Goal: Check status: Check status

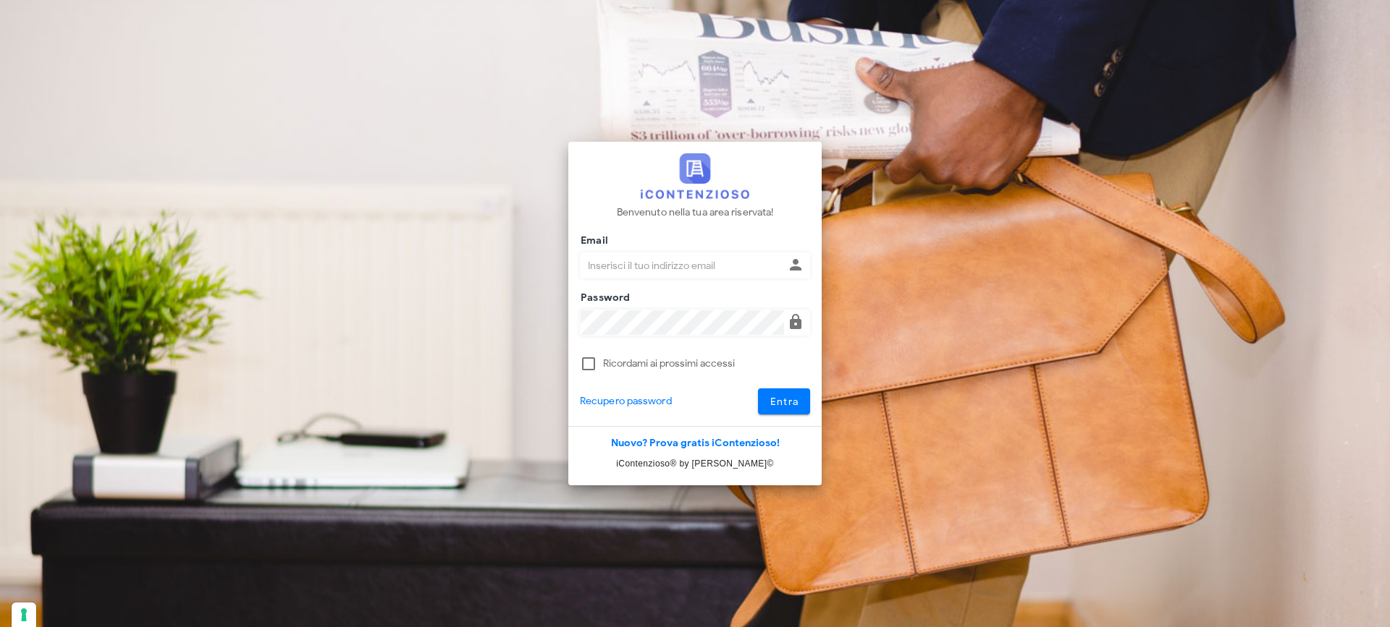
type input "[PERSON_NAME][EMAIL_ADDRESS][DOMAIN_NAME]"
click at [765, 399] on button "Entra" at bounding box center [784, 402] width 53 height 26
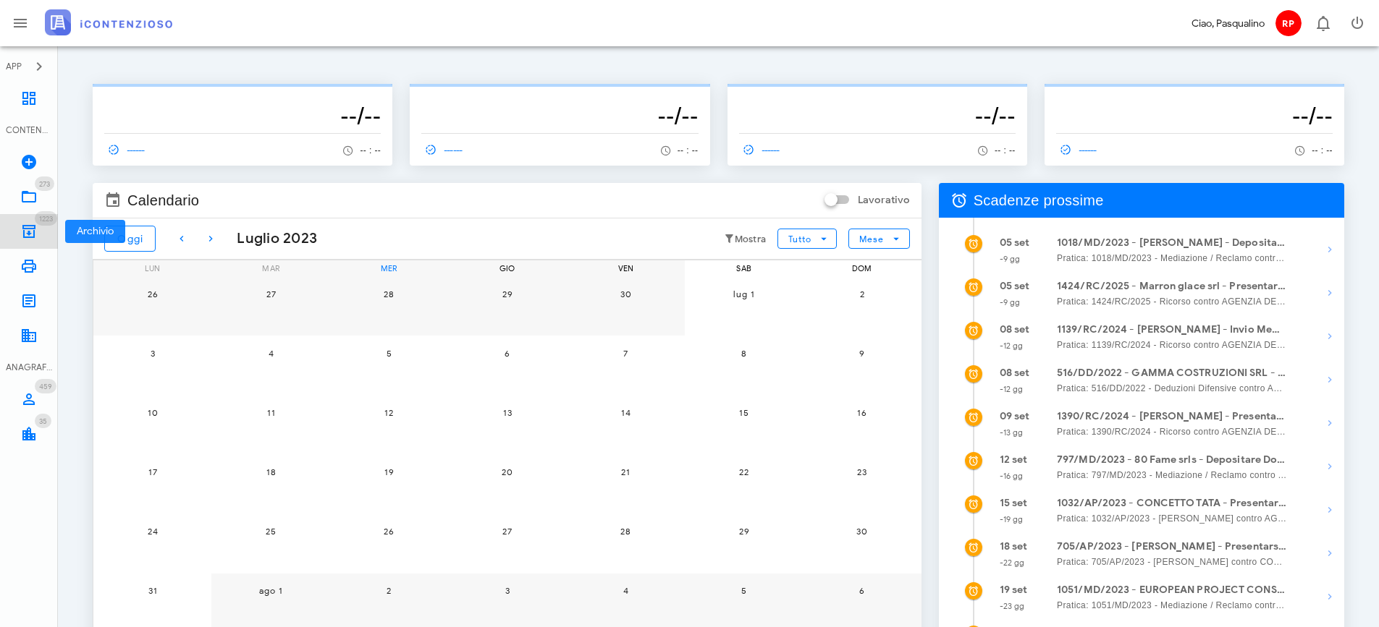
click at [35, 226] on icon at bounding box center [28, 231] width 17 height 17
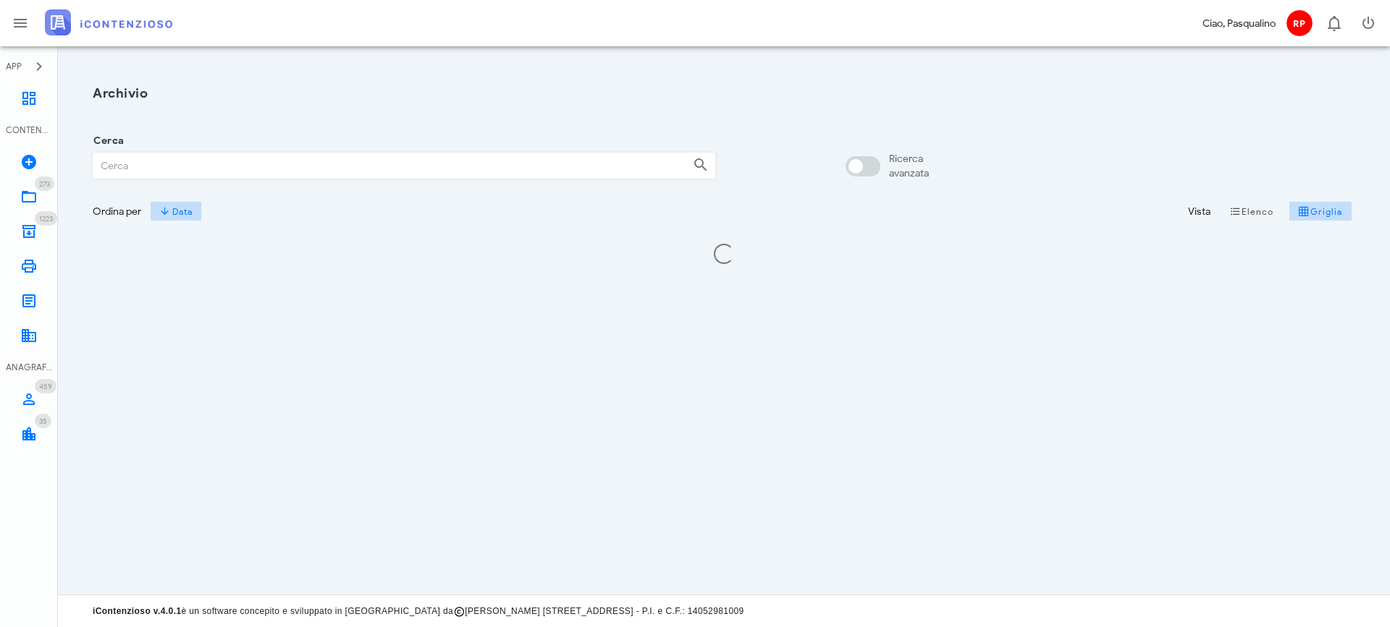
click at [140, 164] on input "Cerca" at bounding box center [387, 165] width 588 height 25
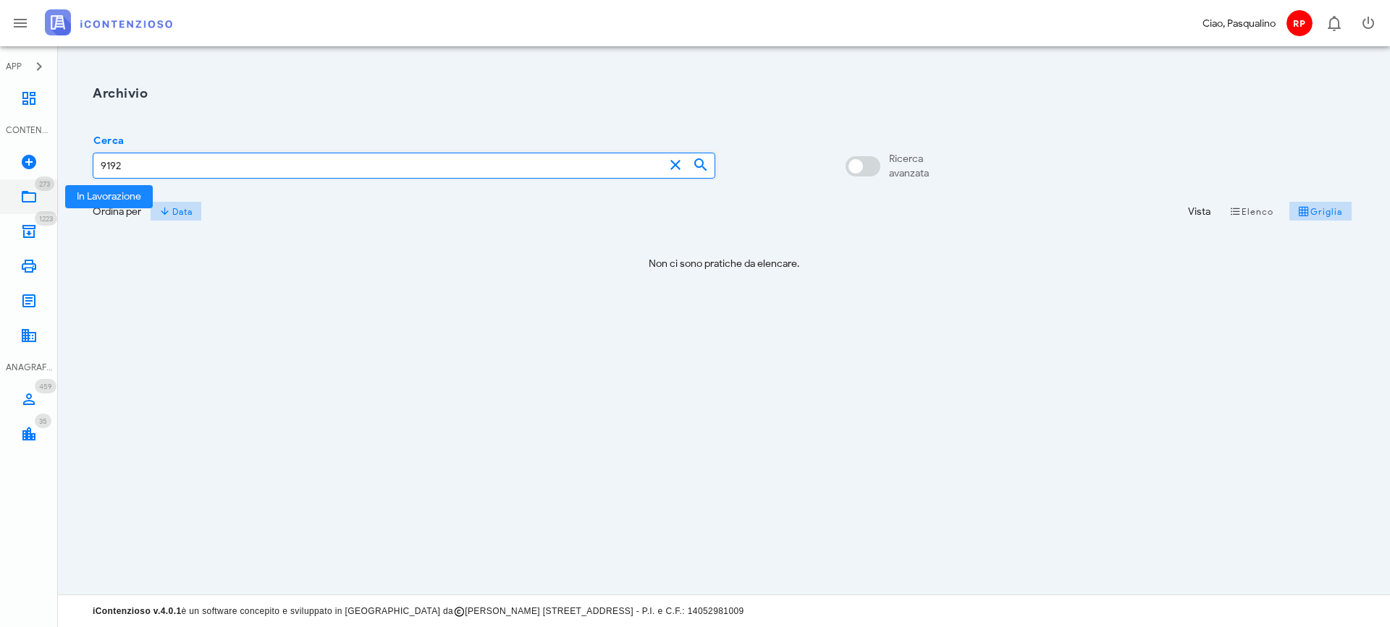
type input "9192"
click at [41, 197] on link "273 In Lavorazione 273" at bounding box center [29, 196] width 58 height 35
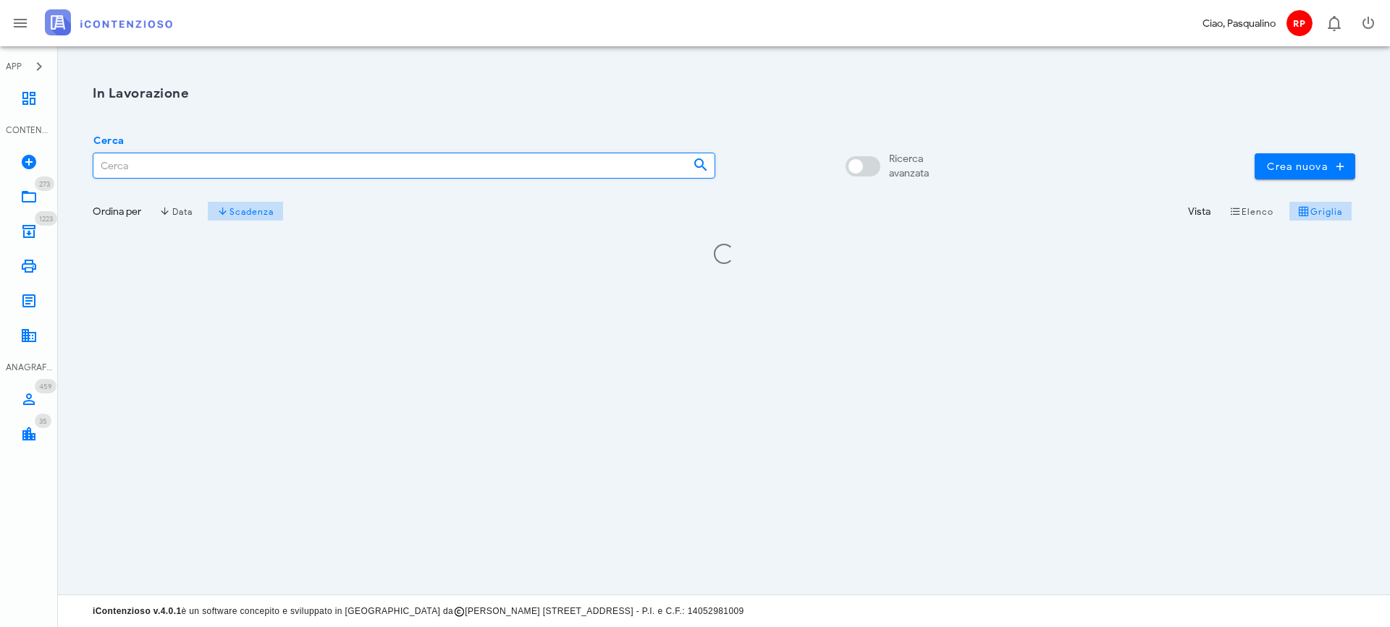
click at [182, 158] on input "Cerca" at bounding box center [387, 165] width 588 height 25
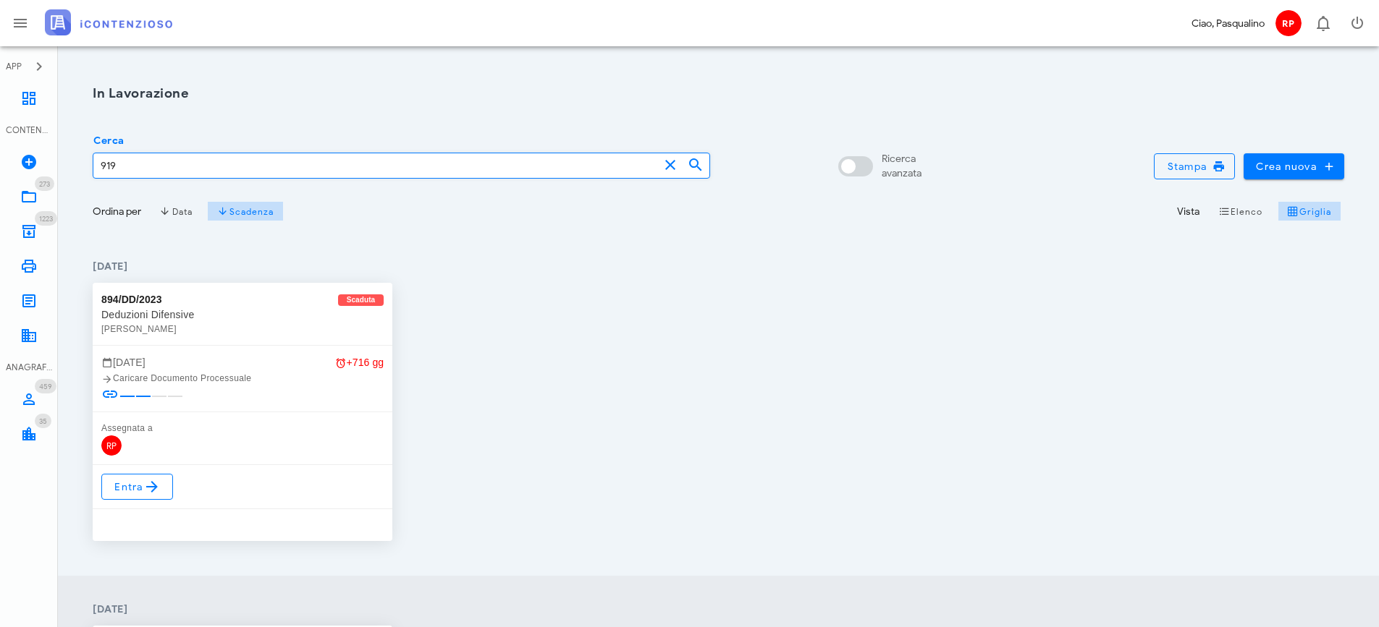
type input "9192"
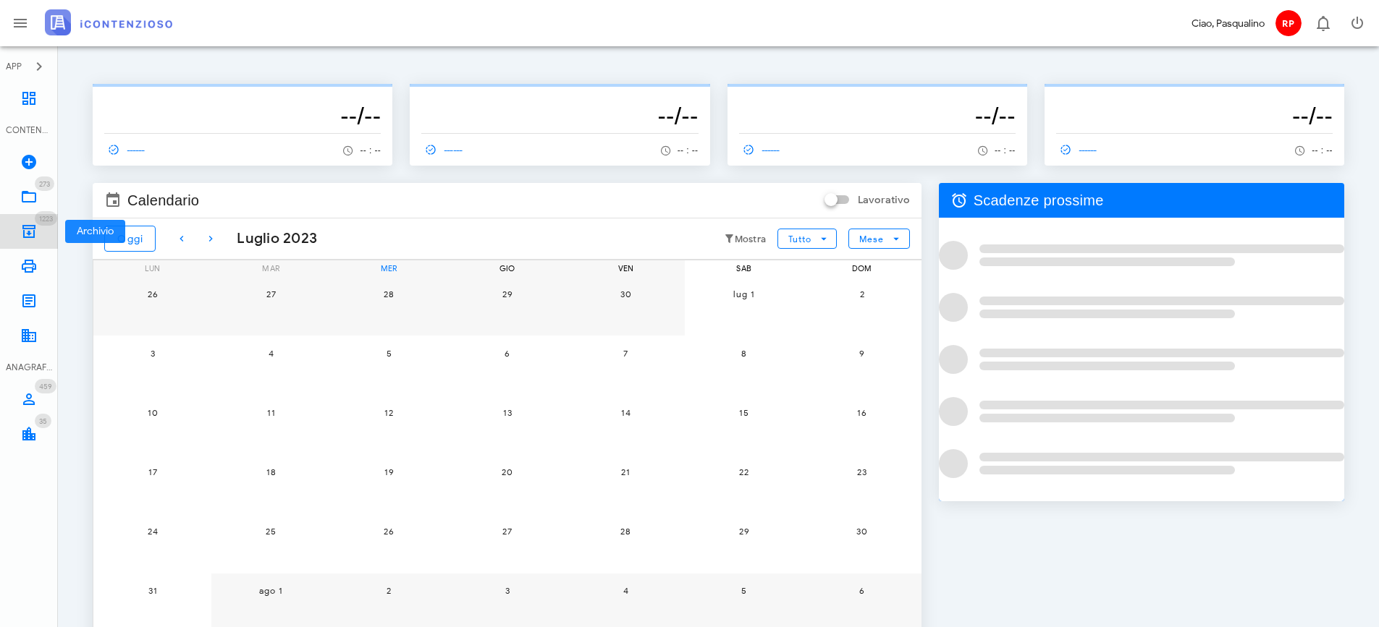
click at [34, 228] on icon at bounding box center [28, 231] width 17 height 17
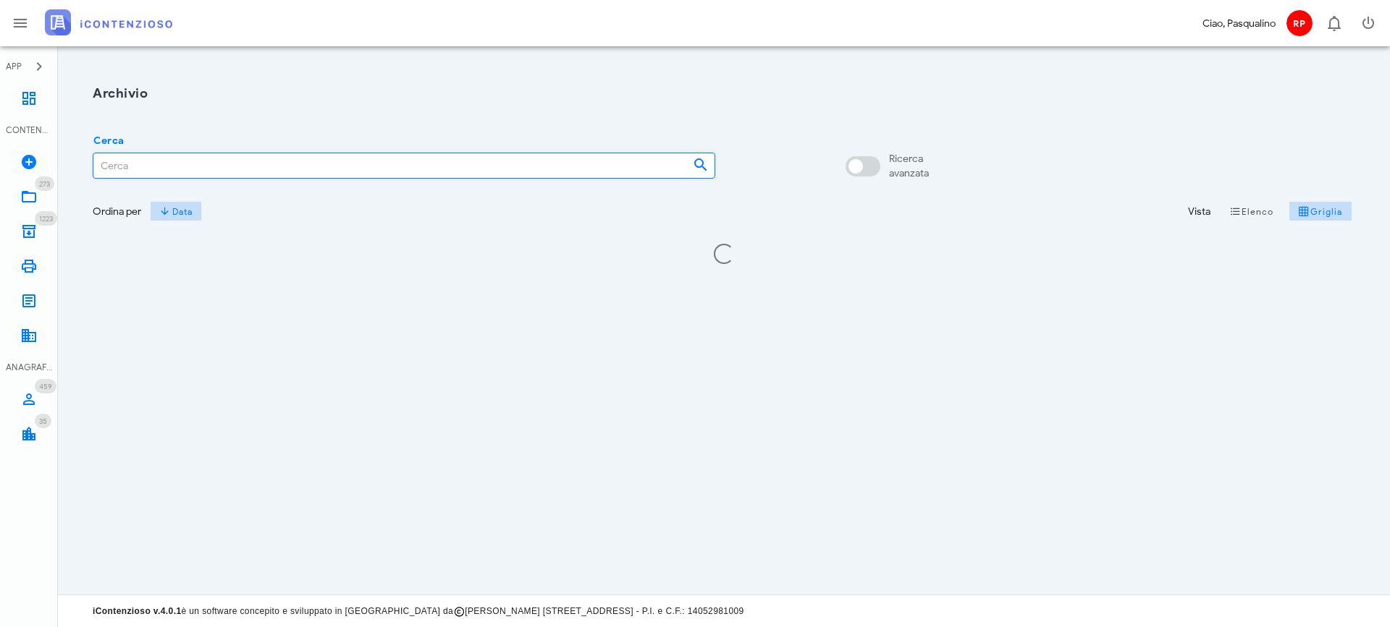
click at [190, 171] on input "Cerca" at bounding box center [387, 165] width 588 height 25
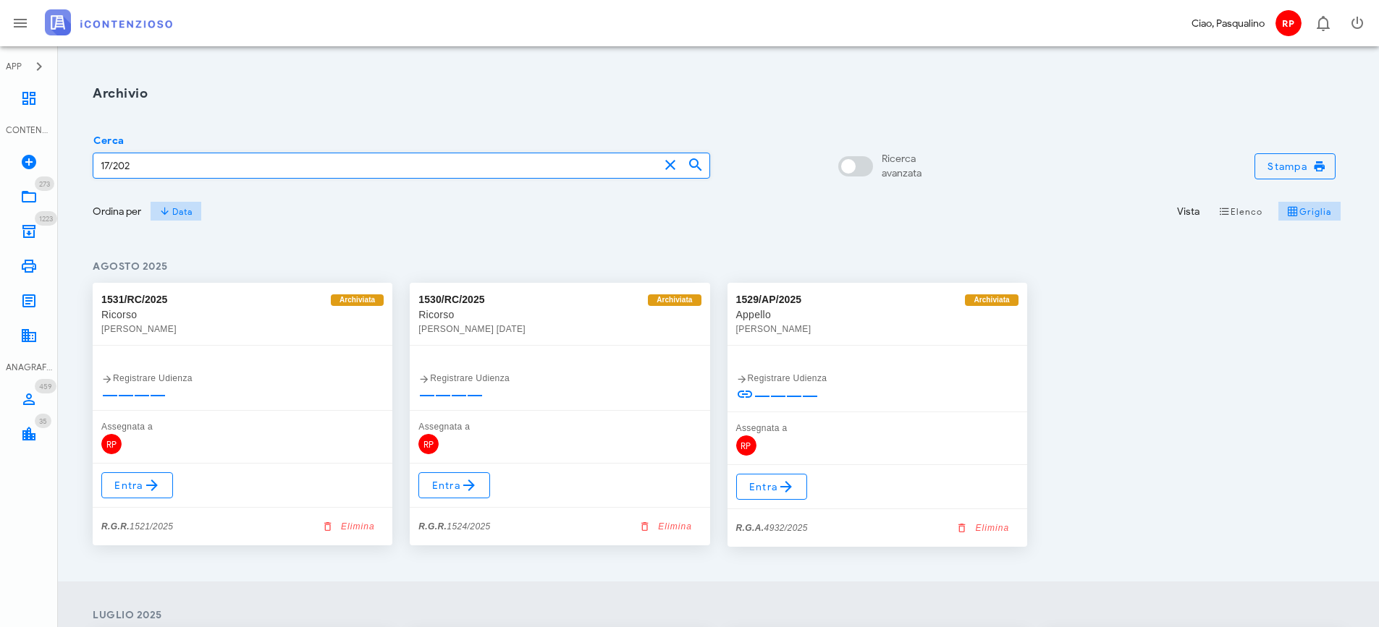
type input "17/2025"
